Goal: Task Accomplishment & Management: Manage account settings

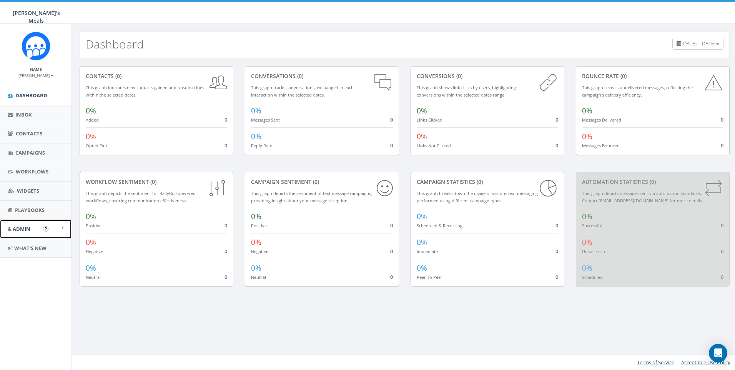
click at [23, 227] on span "Admin" at bounding box center [22, 228] width 18 height 7
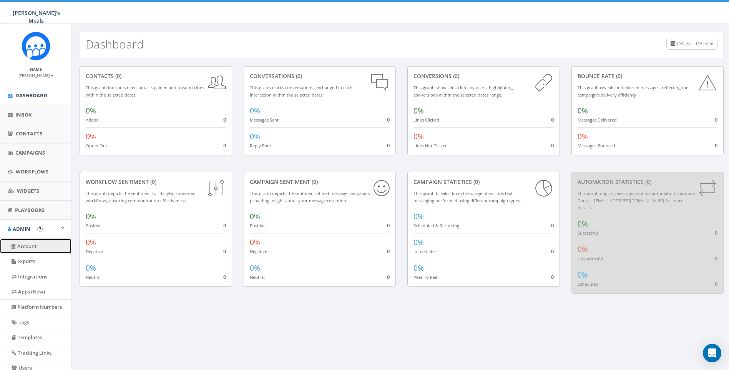
click at [27, 246] on link "Account" at bounding box center [35, 246] width 71 height 15
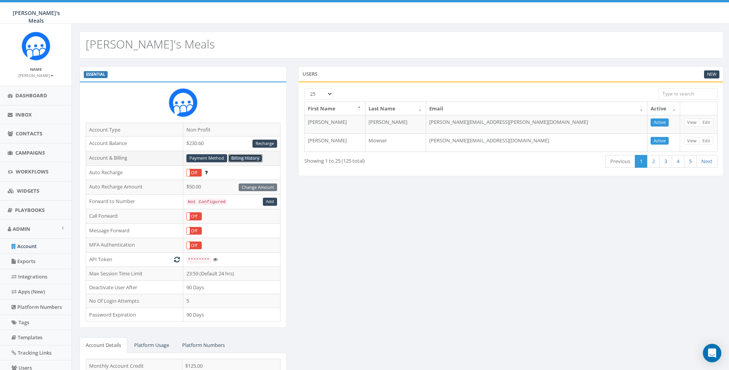
click at [239, 157] on link "Billing History" at bounding box center [245, 158] width 34 height 8
